Goal: Find specific fact: Find specific fact

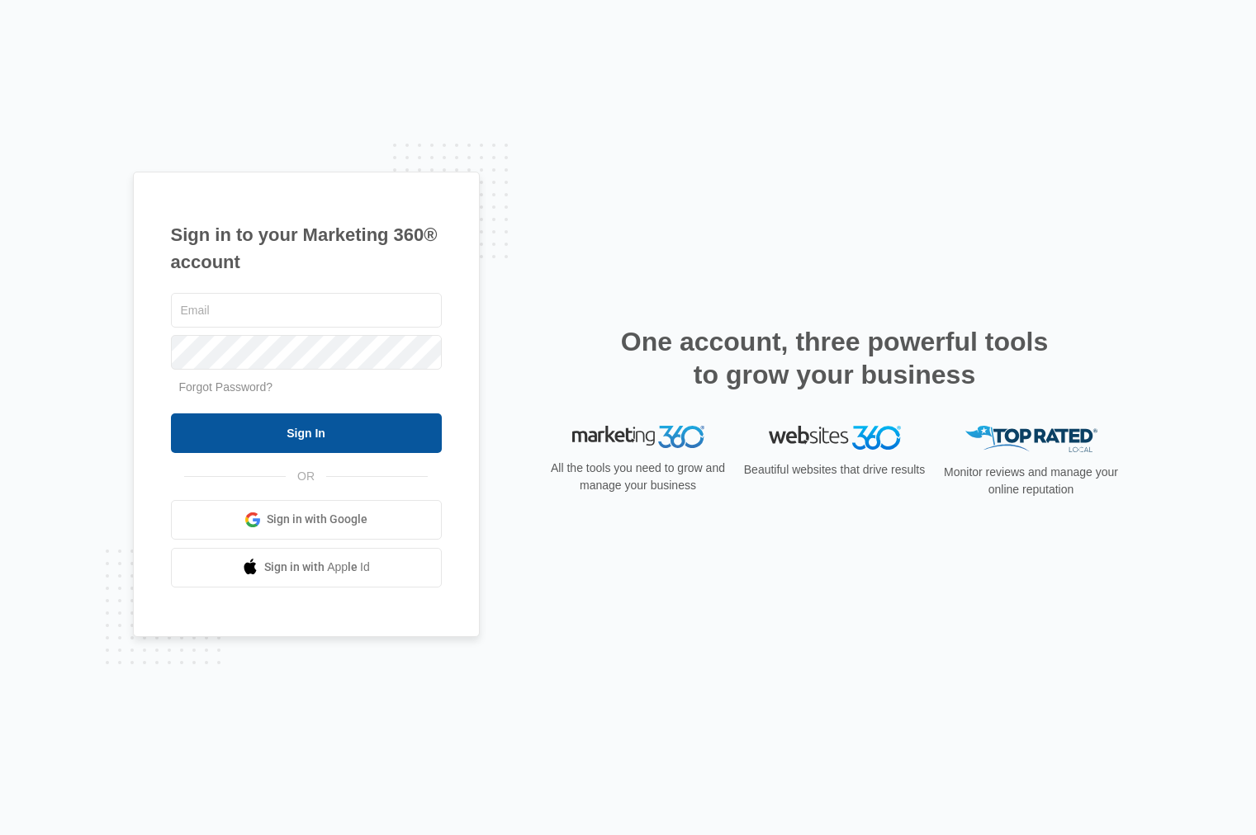
type input "[EMAIL_ADDRESS][DOMAIN_NAME]"
click at [320, 440] on input "Sign In" at bounding box center [306, 434] width 271 height 40
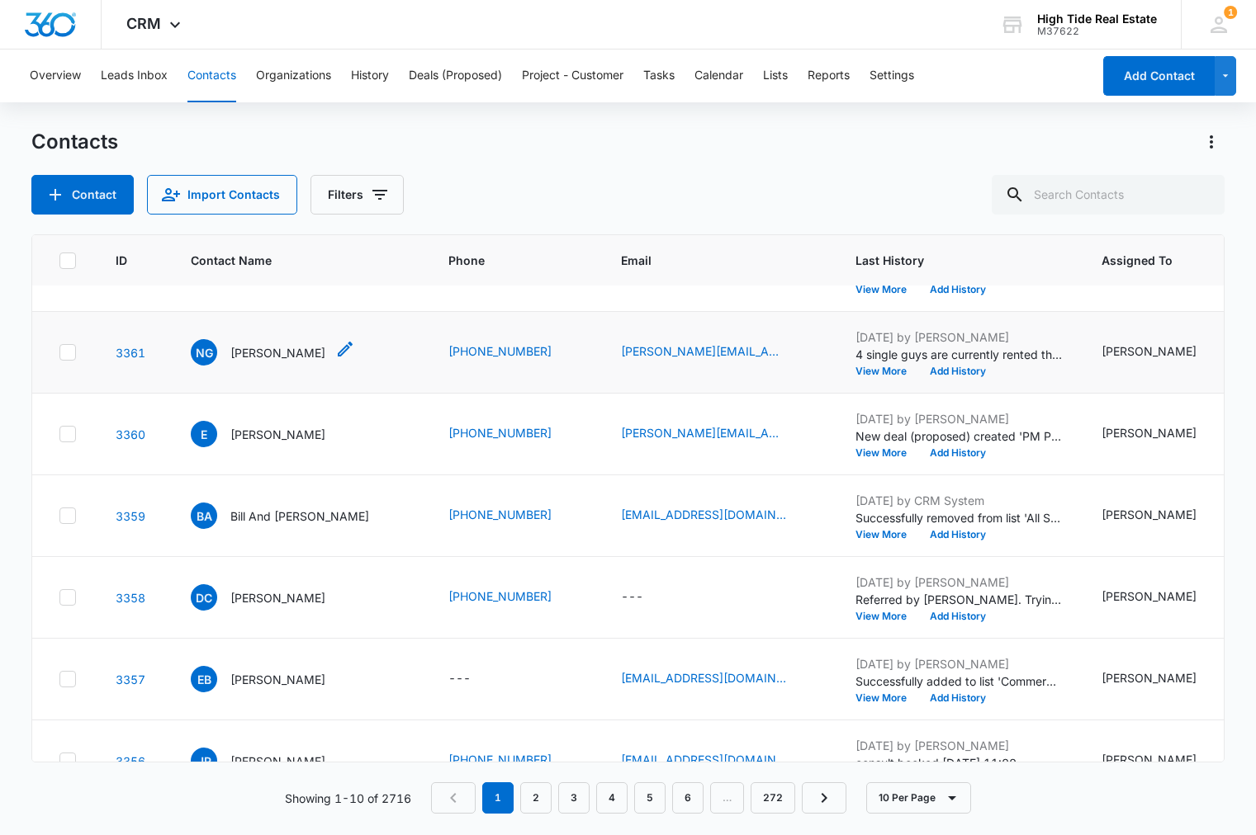
scroll to position [221, 0]
click at [273, 360] on p "[PERSON_NAME]" at bounding box center [277, 351] width 95 height 17
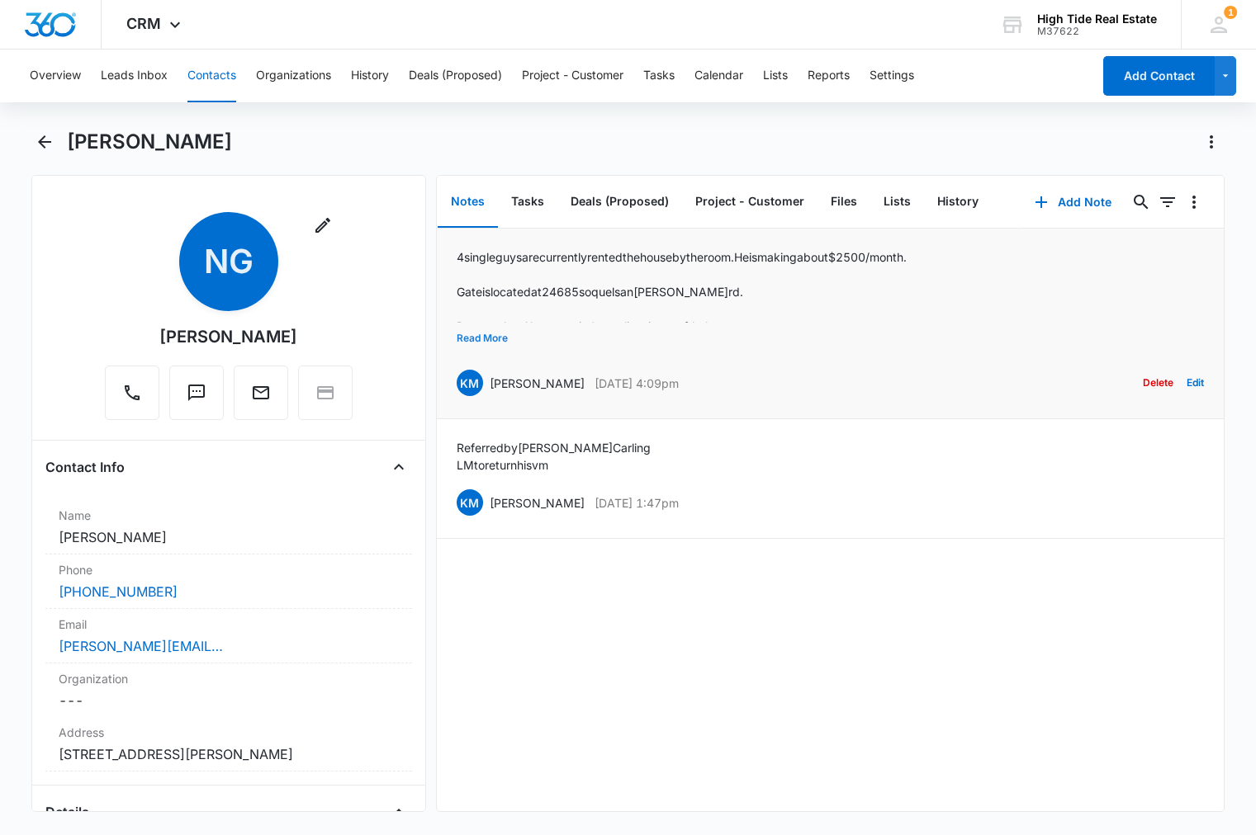
click at [482, 335] on button "Read More" at bounding box center [481, 338] width 51 height 31
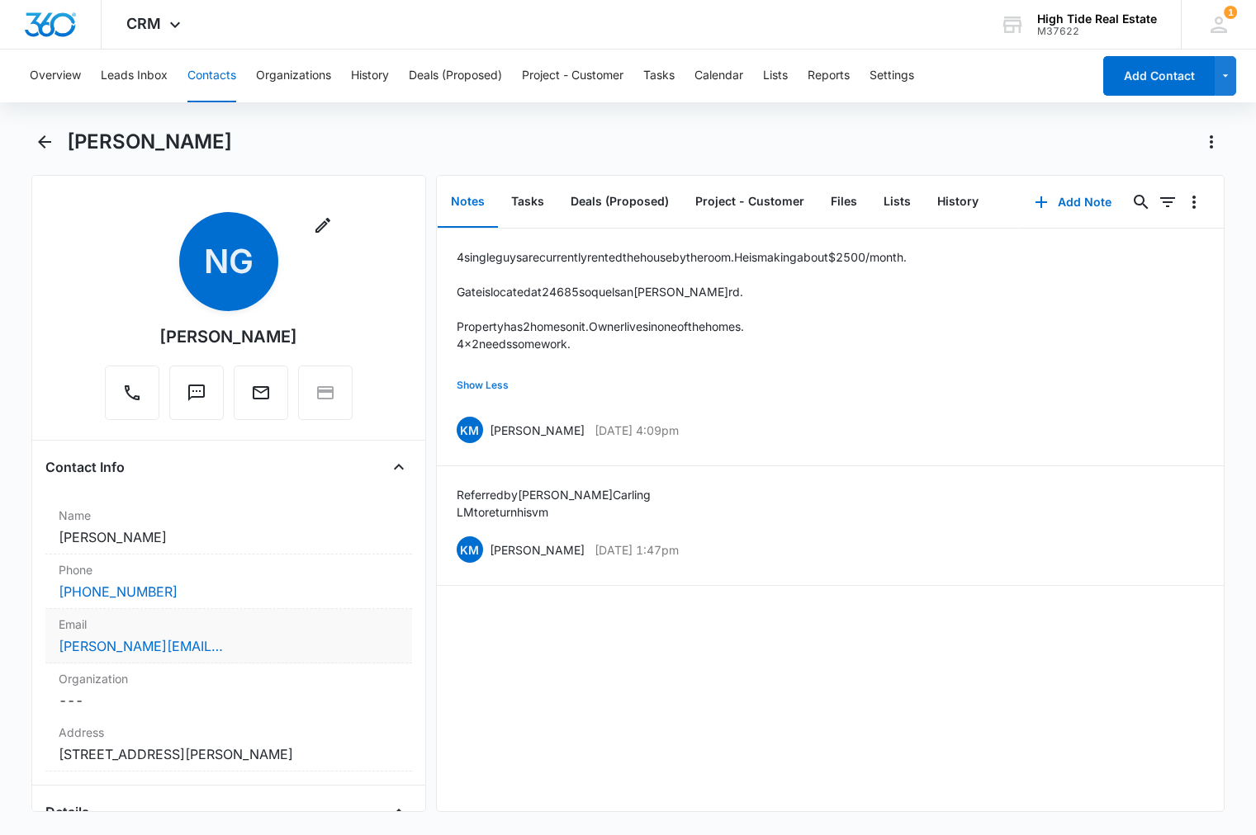
scroll to position [101, 0]
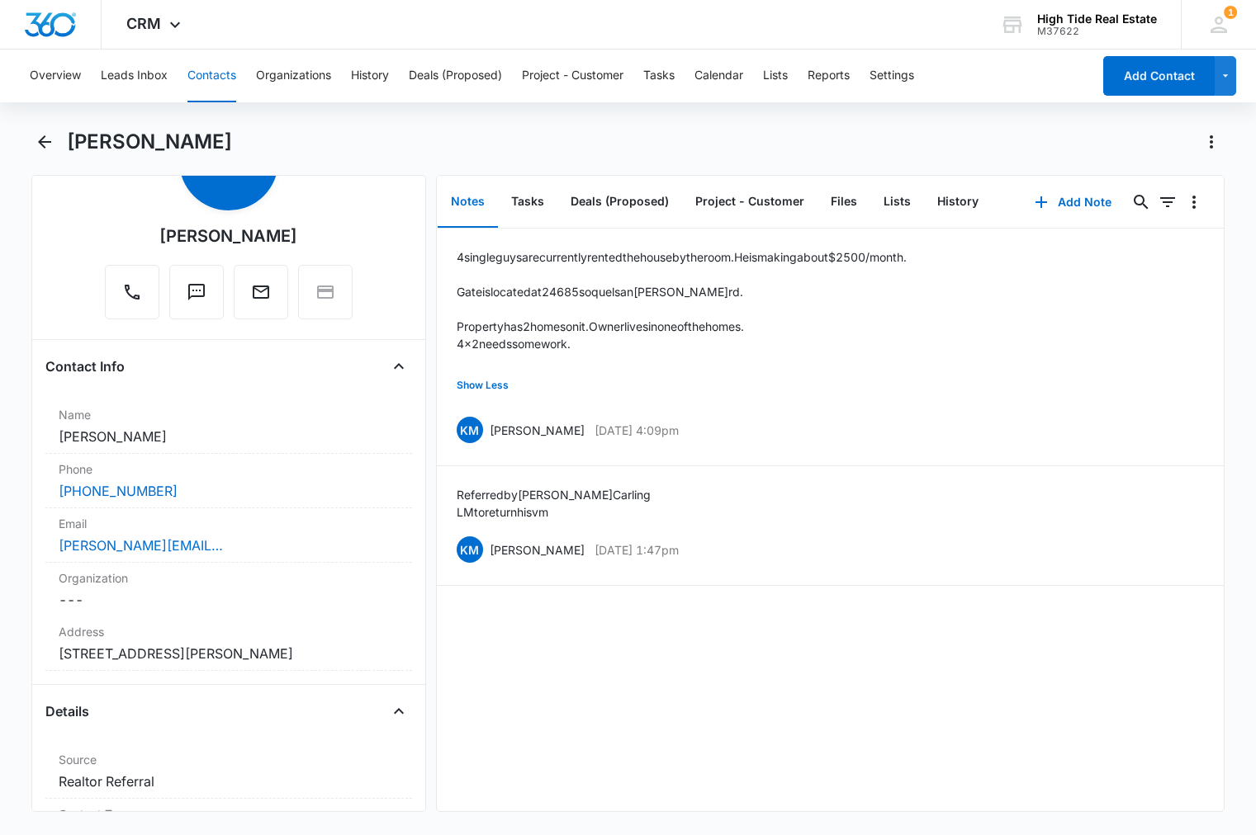
drag, startPoint x: 342, startPoint y: 658, endPoint x: 33, endPoint y: 648, distance: 308.9
click at [33, 648] on div "Remove NG [PERSON_NAME] Contact Info Name Cancel Save Changes [PERSON_NAME] Pho…" at bounding box center [228, 493] width 395 height 637
copy dd "[STREET_ADDRESS][PERSON_NAME]"
